Goal: Task Accomplishment & Management: Use online tool/utility

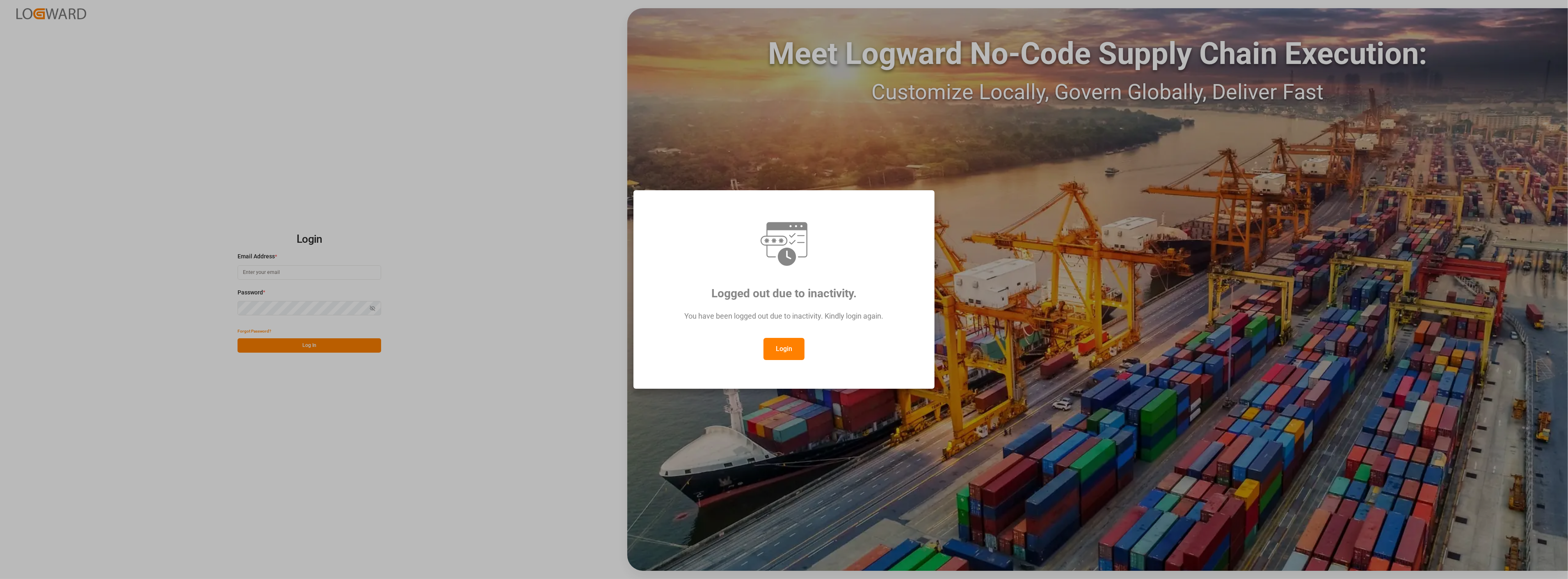
click at [783, 349] on button "Login" at bounding box center [783, 348] width 41 height 22
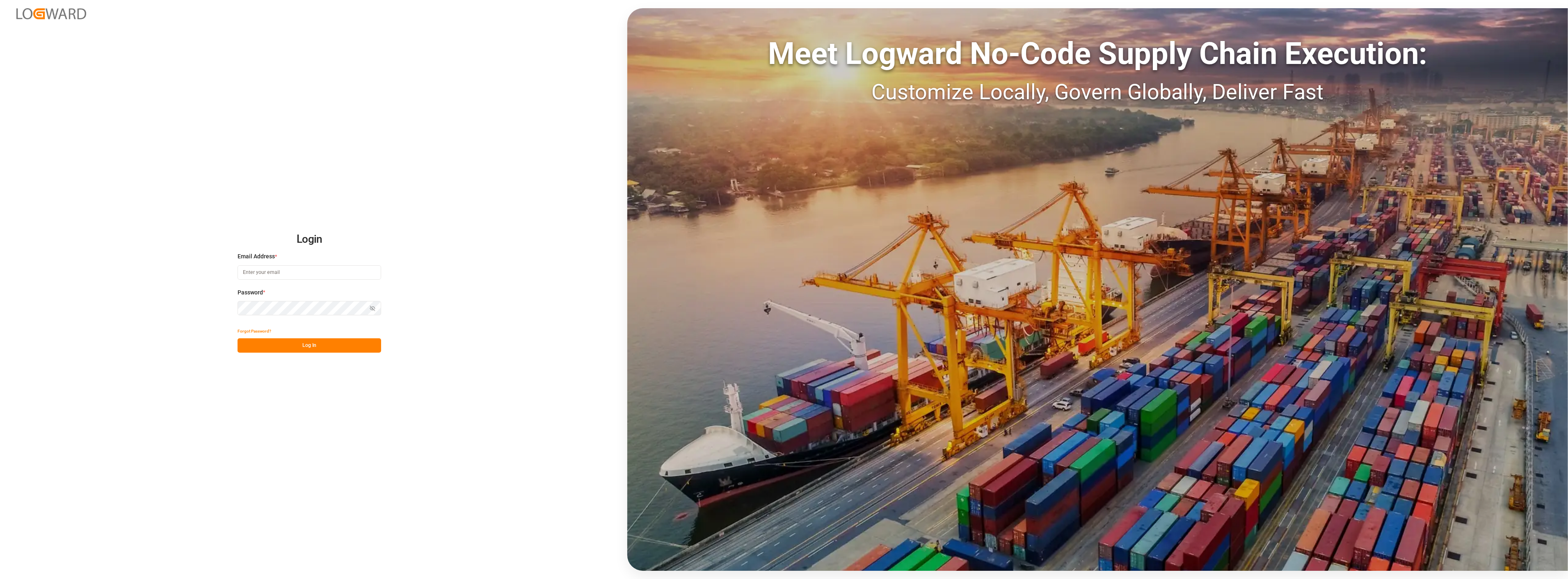
click at [282, 275] on input at bounding box center [309, 272] width 144 height 15
type input "[PERSON_NAME][EMAIL_ADDRESS][PERSON_NAME][DOMAIN_NAME]"
click at [363, 347] on button "Log In" at bounding box center [309, 345] width 144 height 15
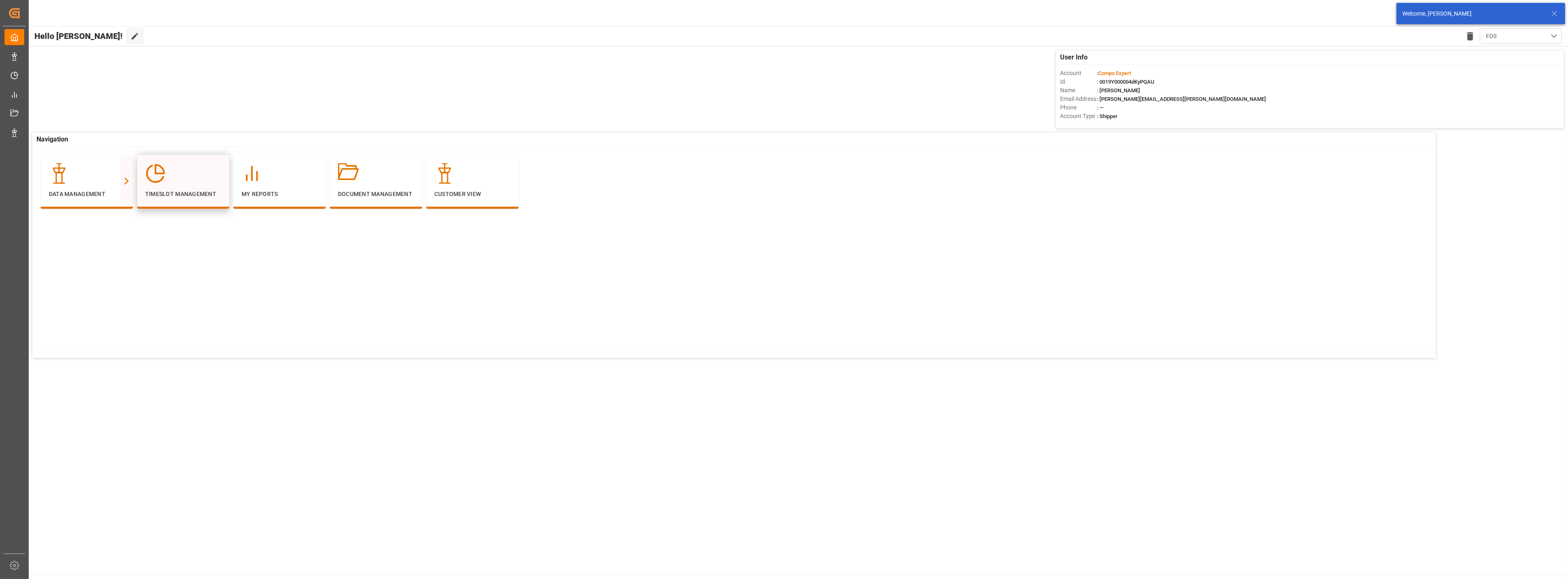
click at [170, 182] on div at bounding box center [183, 173] width 76 height 21
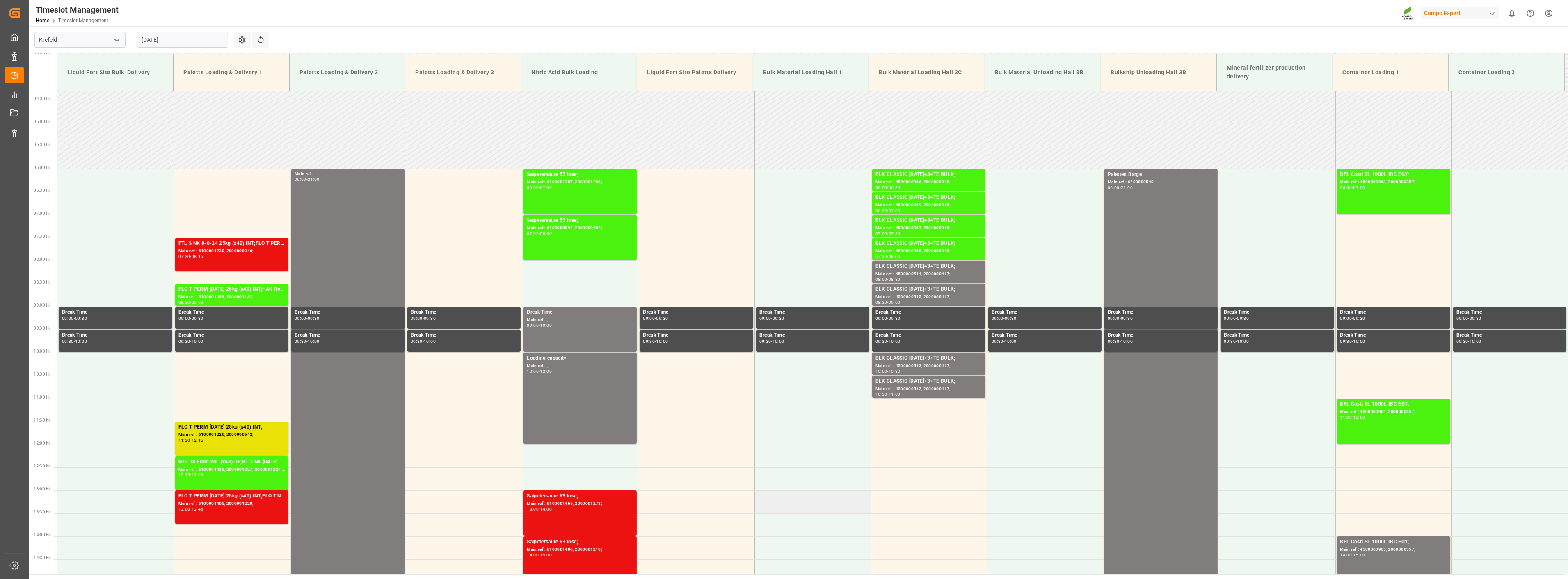
scroll to position [190, 0]
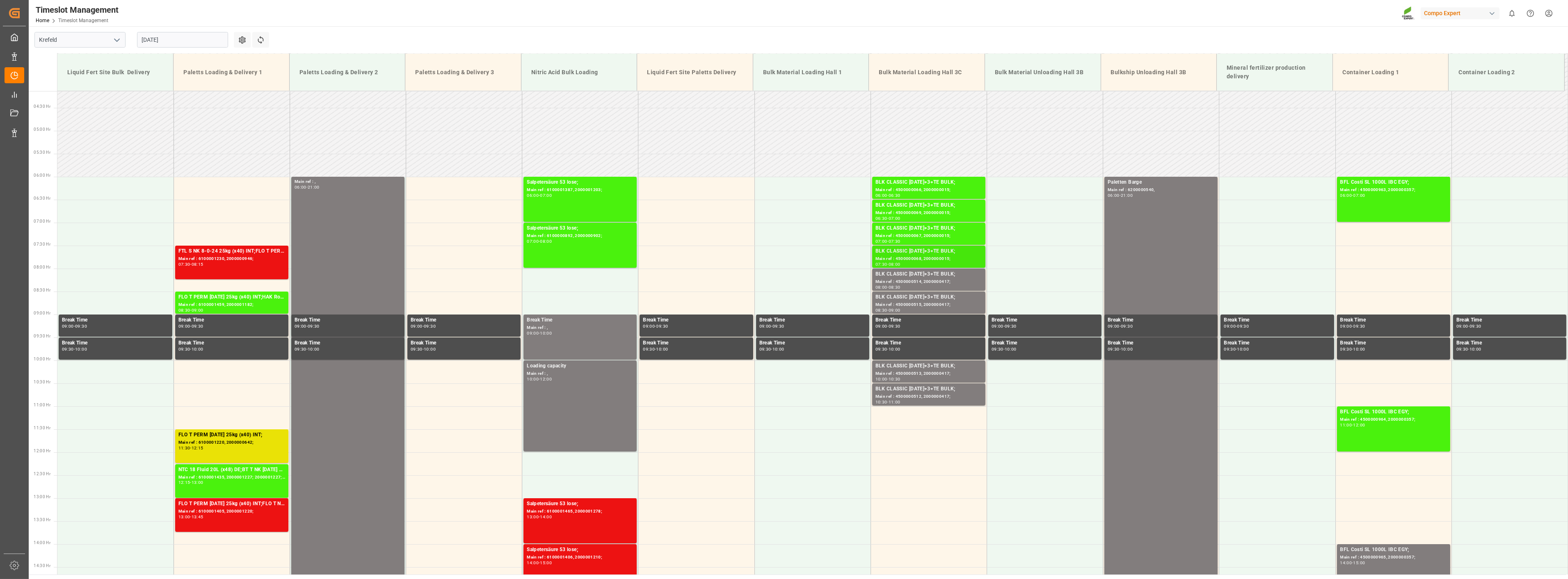
click at [911, 249] on div "BLK CLASSIC [DATE]+3+TE BULK;" at bounding box center [928, 251] width 107 height 8
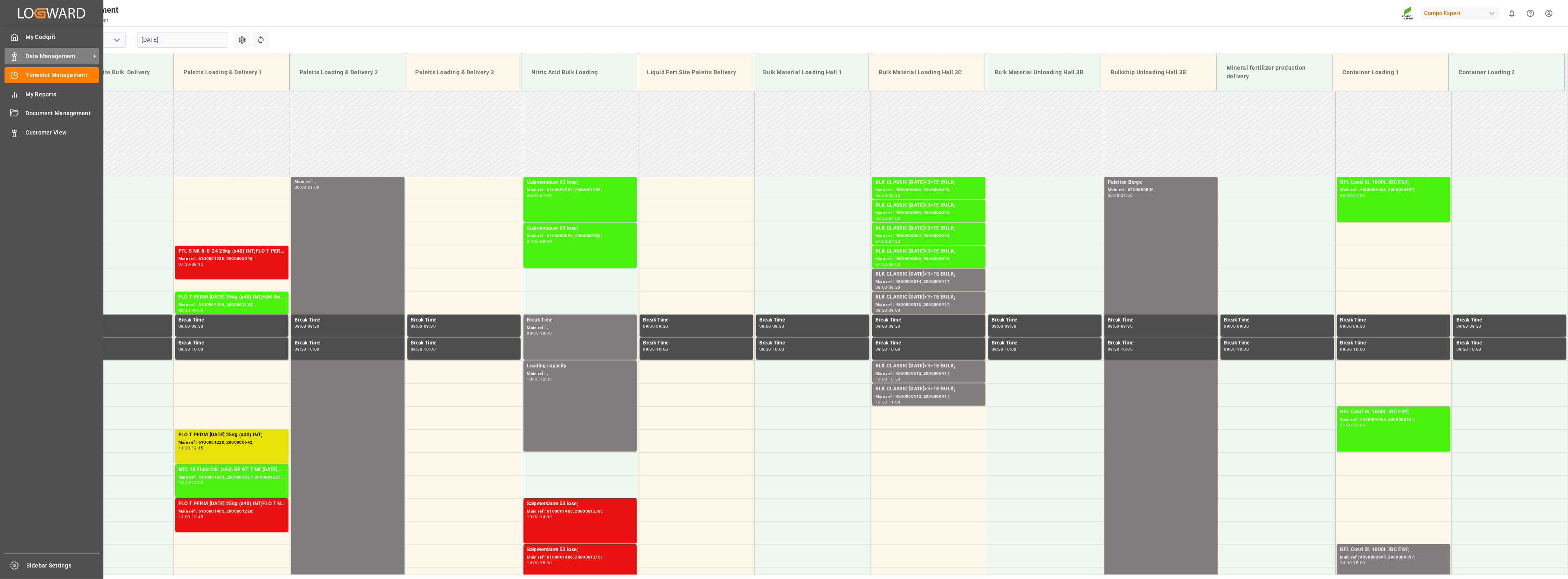
click at [36, 58] on span "Data Management" at bounding box center [58, 57] width 65 height 9
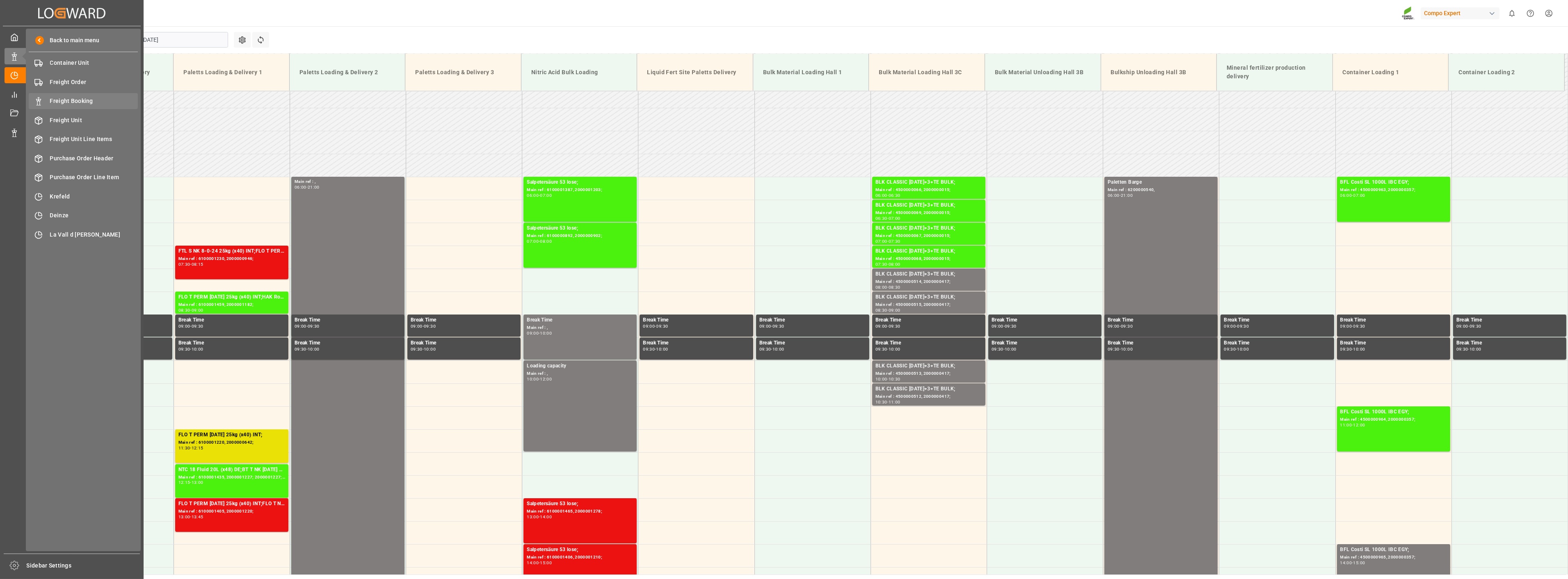
click at [76, 100] on span "Freight Booking" at bounding box center [94, 101] width 88 height 9
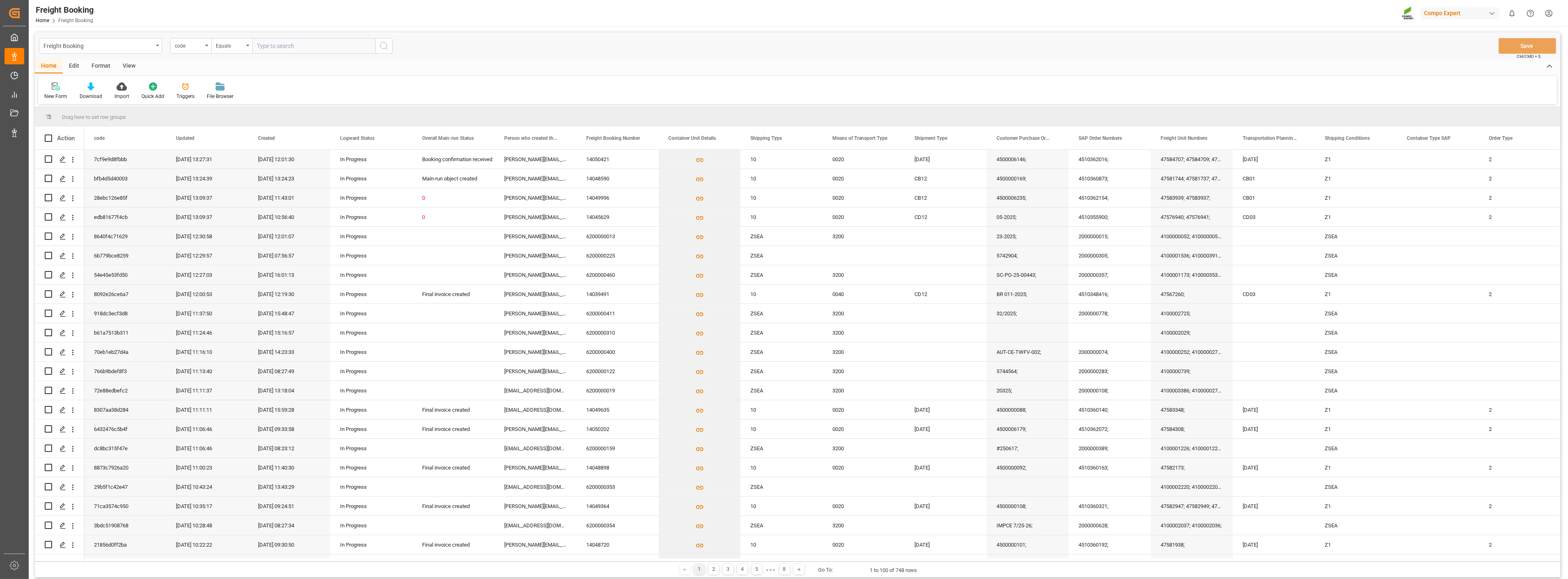
click at [497, 13] on div "Freight Booking Home Freight Booking Compo Expert 0 Notifications Only show unr…" at bounding box center [796, 13] width 1545 height 26
